Goal: Task Accomplishment & Management: Complete application form

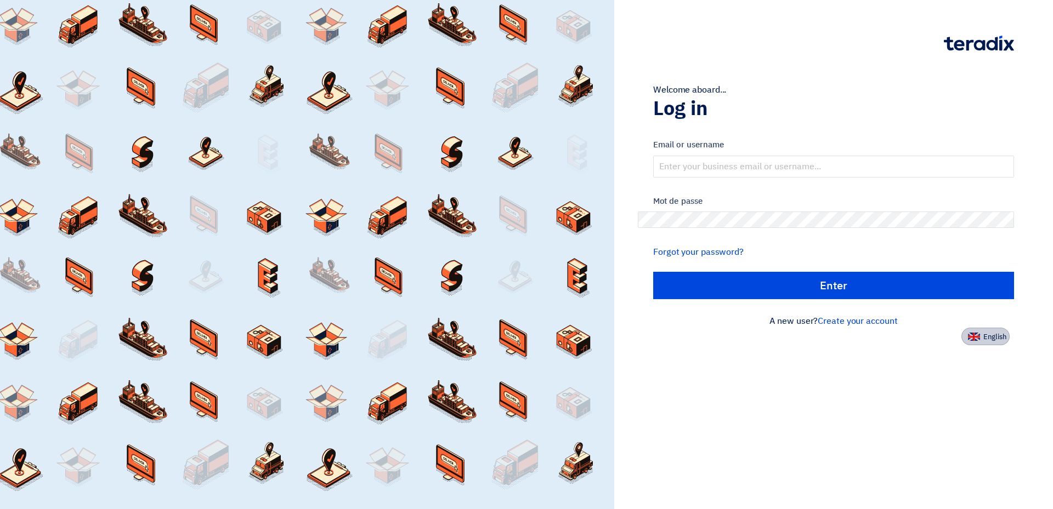
click at [996, 328] on button "English" at bounding box center [985, 337] width 48 height 18
type input "Sign in"
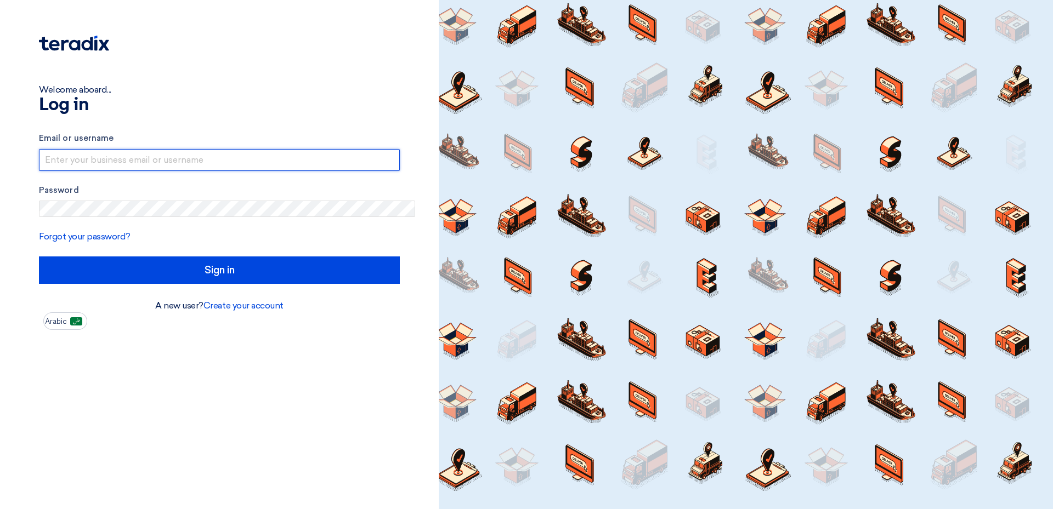
click at [268, 149] on input "text" at bounding box center [219, 160] width 361 height 22
type input "[PERSON_NAME][EMAIL_ADDRESS][DOMAIN_NAME]"
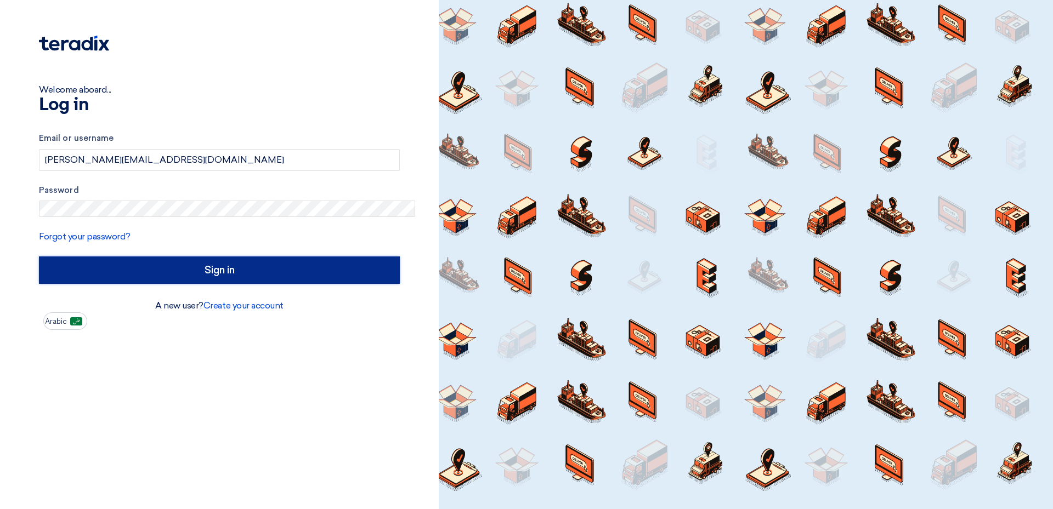
click at [214, 257] on input "Sign in" at bounding box center [219, 270] width 361 height 27
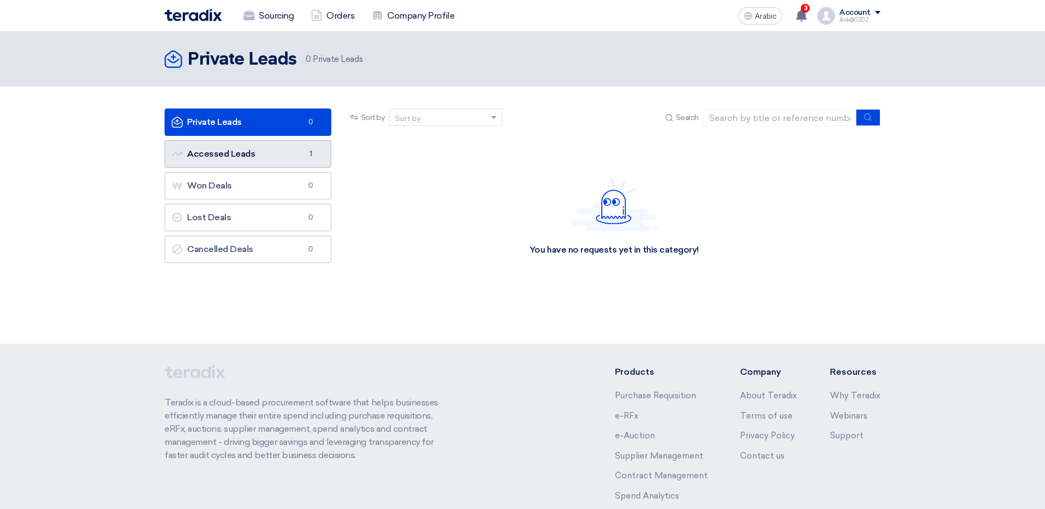
click at [331, 140] on link "Accessed Leads Accessed Leads 1" at bounding box center [247, 153] width 167 height 27
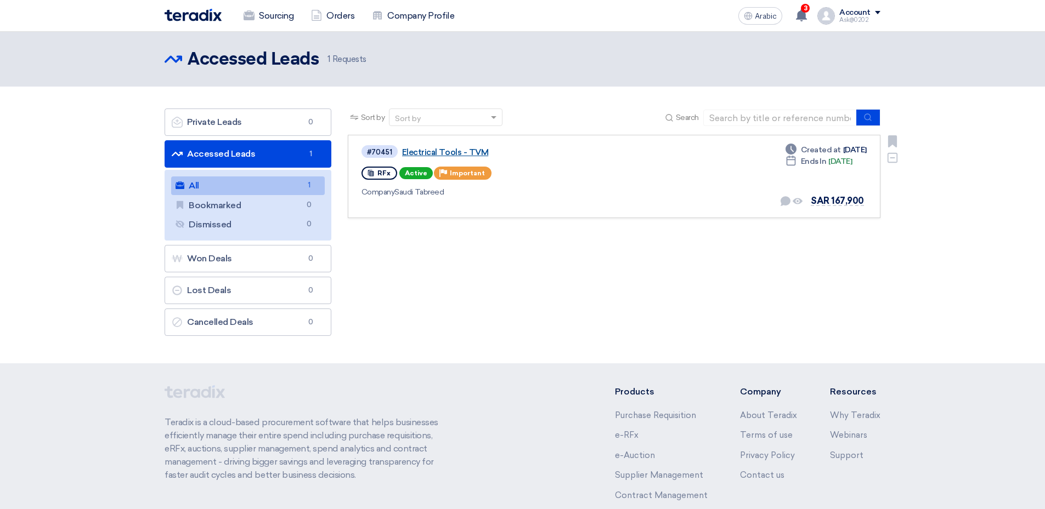
click at [458, 147] on link "Electrical Tools - TVM" at bounding box center [539, 152] width 274 height 10
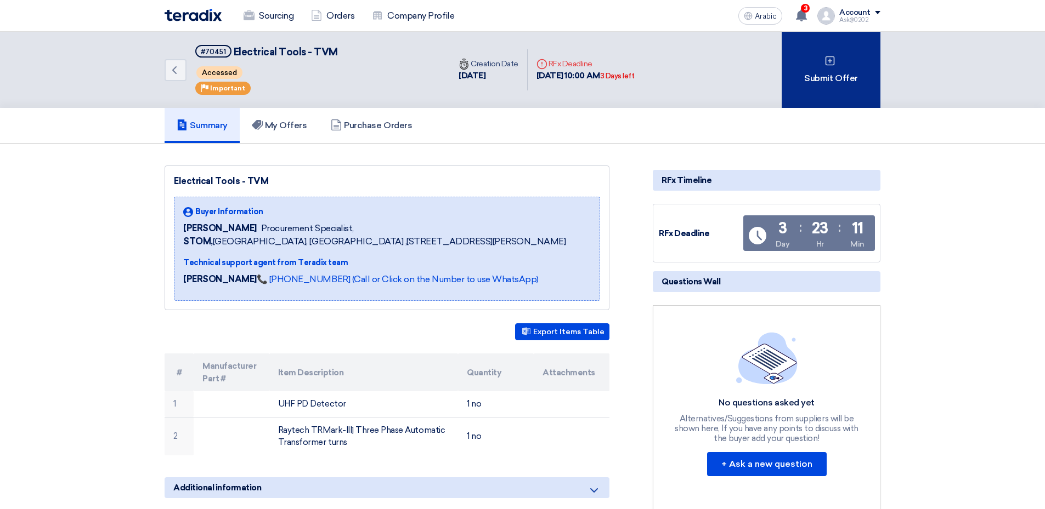
click at [804, 72] on font "Submit Offer" at bounding box center [830, 78] width 53 height 13
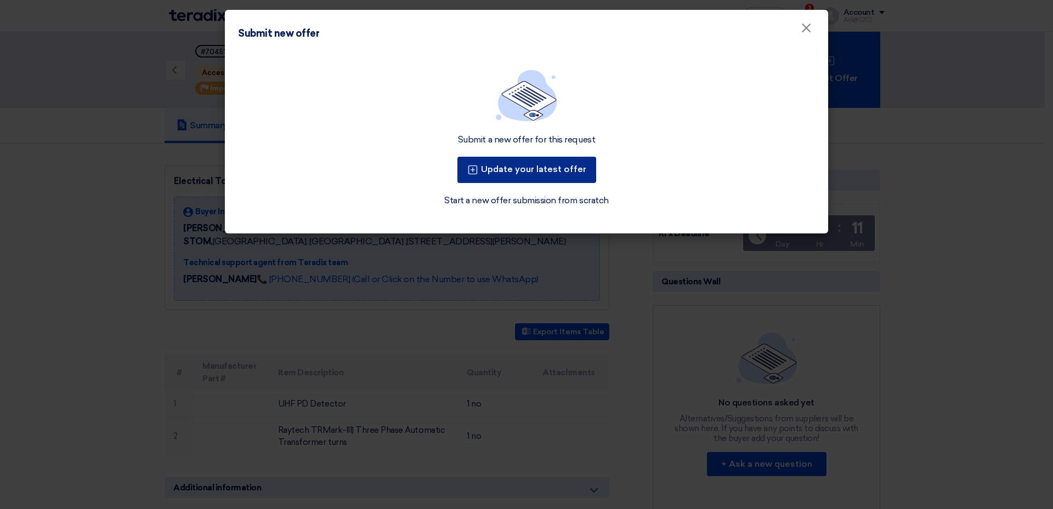
click at [532, 164] on font "Update your latest offer" at bounding box center [533, 169] width 105 height 10
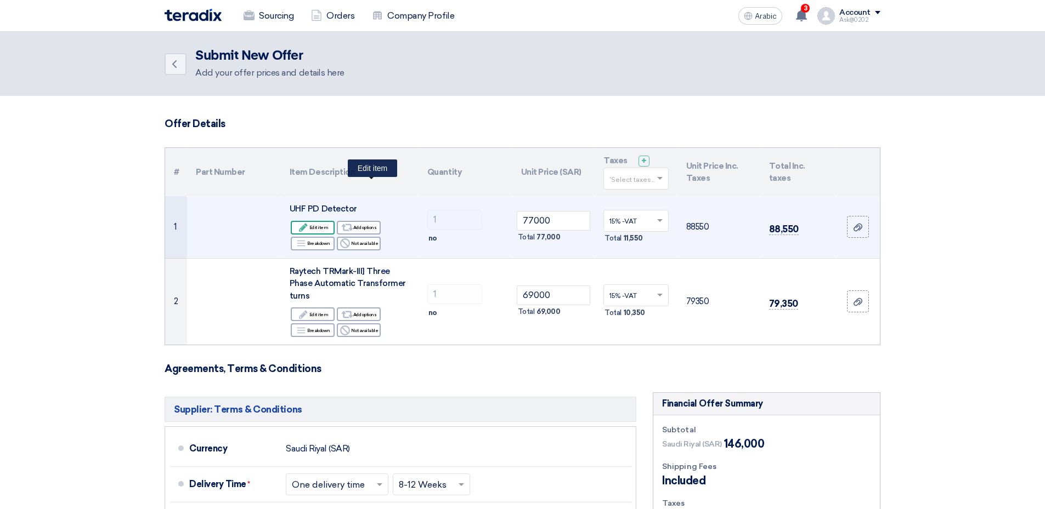
click at [328, 223] on font "Edit item" at bounding box center [318, 227] width 19 height 9
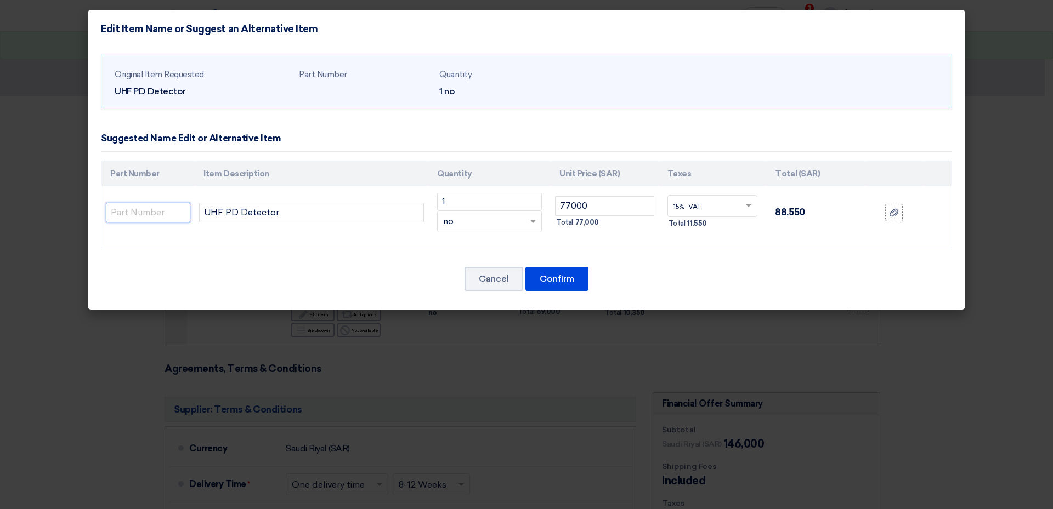
click at [190, 203] on input "text" at bounding box center [148, 213] width 84 height 20
click at [343, 203] on input "UHF PD Detector" at bounding box center [311, 213] width 225 height 20
type input "UHF PD Detector"
click at [502, 267] on button "Cancel" at bounding box center [493, 279] width 59 height 24
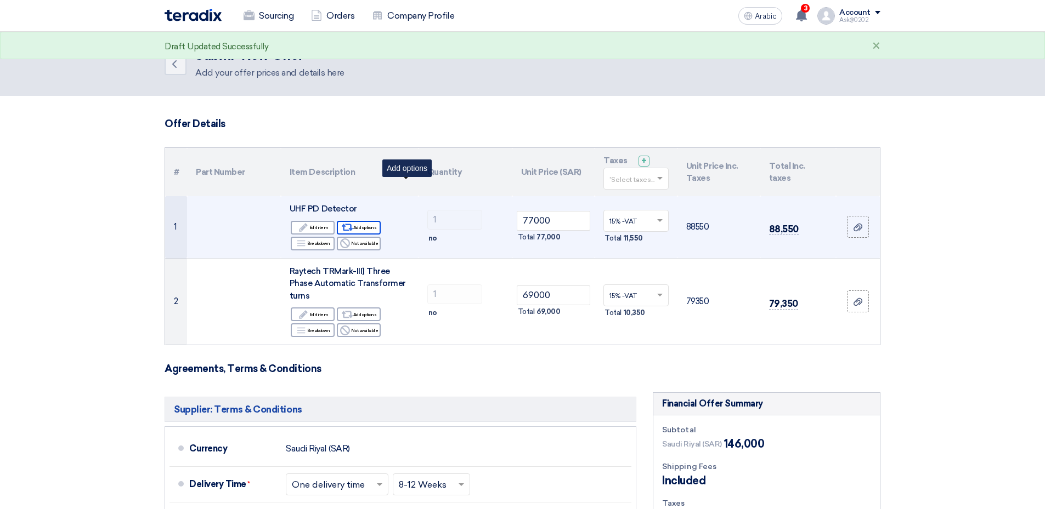
click at [377, 223] on font "Add options" at bounding box center [365, 227] width 24 height 9
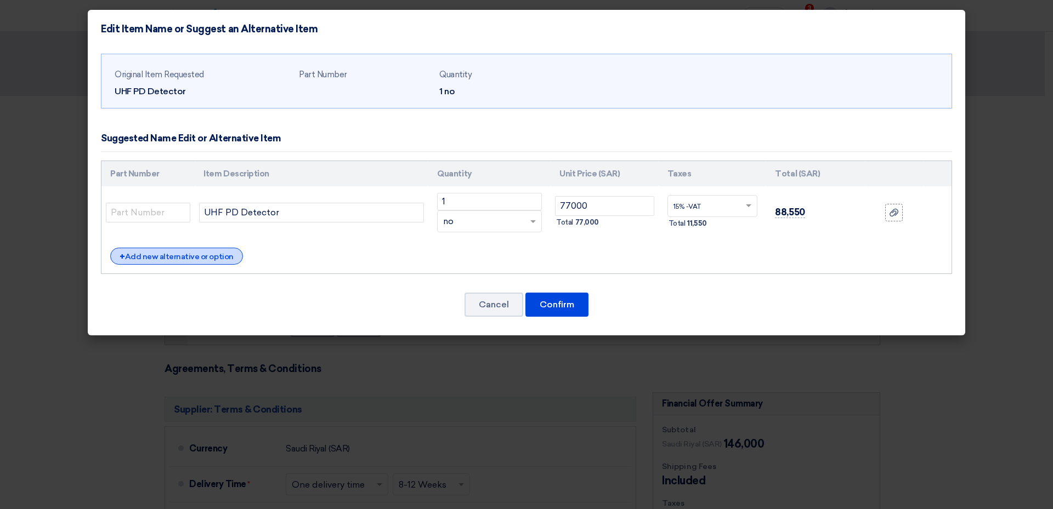
click at [234, 252] on font "Add new alternative or option" at bounding box center [179, 256] width 109 height 9
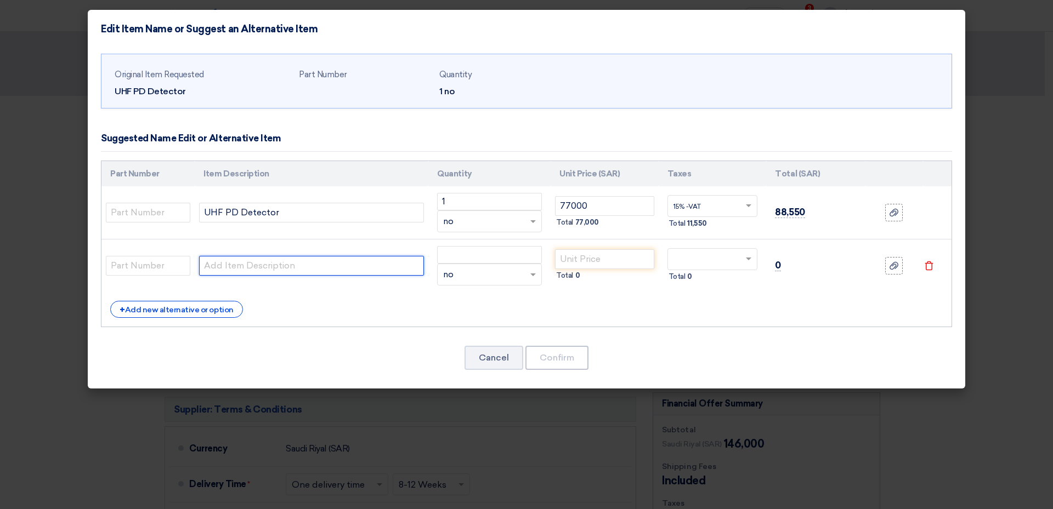
click at [303, 256] on input "text" at bounding box center [311, 266] width 225 height 20
paste input "UHF PDD standard version consisting UHF PD Detector 868 MHz, mains synchronisat…"
paste input "[Megger 1013299]"
type input "[Megger 1013299] UHF PDD standard version consisting UHF PD Detector 868 MHz, m…"
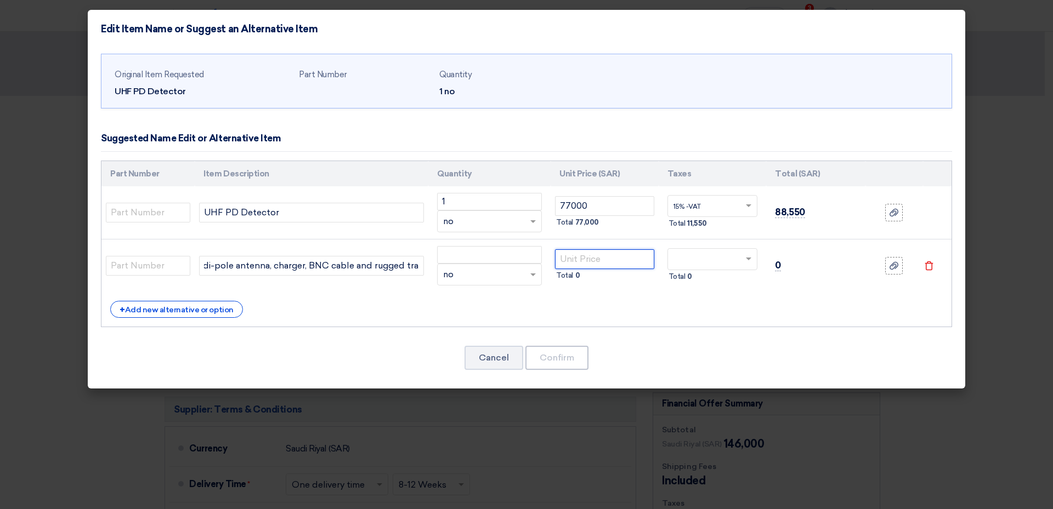
scroll to position [0, 0]
click at [566, 249] on input "number" at bounding box center [604, 259] width 99 height 20
type input "6"
type input "70000"
click at [628, 301] on div "+ Add new alternative or option" at bounding box center [526, 309] width 832 height 17
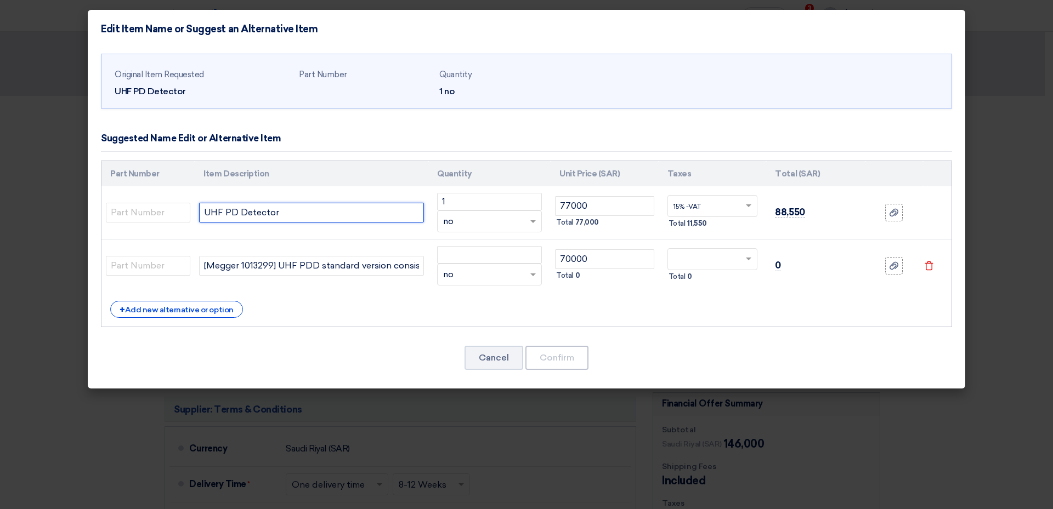
click at [341, 203] on input "UHF PD Detector" at bounding box center [311, 213] width 225 height 20
paste input "Megger 1013299] UHF Partial Discharge Detector UHF PDD standard version consist…"
type input "UHF PD Detector with accesories Megger 1013299] UHF Partial Discharge Detector …"
click at [500, 246] on input "number" at bounding box center [489, 255] width 105 height 18
type input "1"
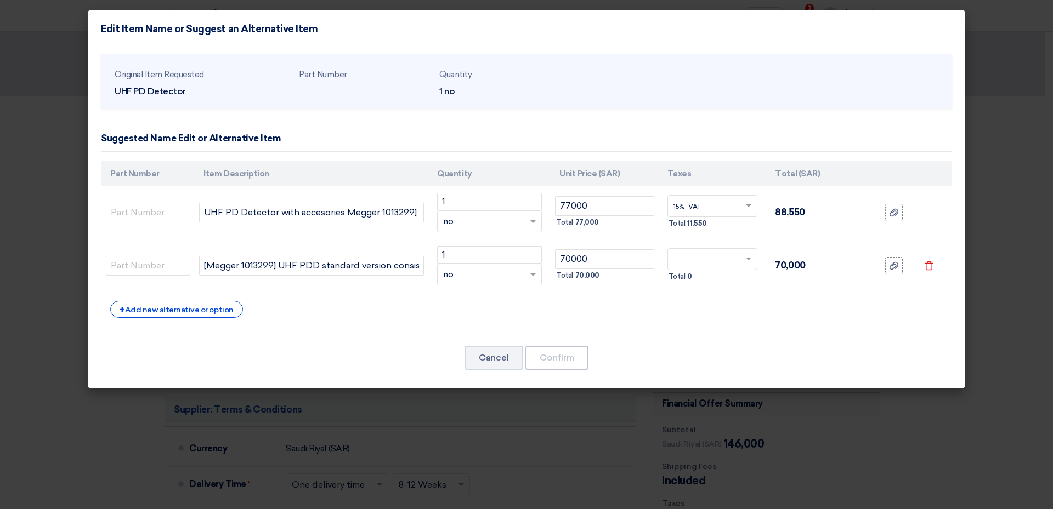
click at [623, 301] on div "+ Add new alternative or option" at bounding box center [526, 309] width 832 height 17
click at [682, 251] on div at bounding box center [712, 260] width 89 height 18
click at [674, 270] on div "15% -VAT" at bounding box center [712, 279] width 89 height 19
click at [552, 346] on button "Confirm" at bounding box center [556, 358] width 63 height 24
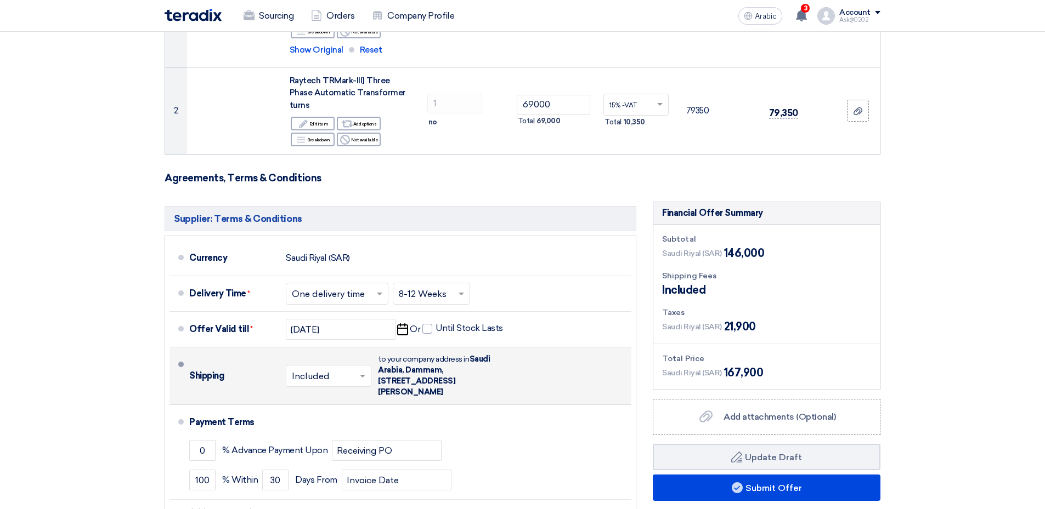
scroll to position [252, 0]
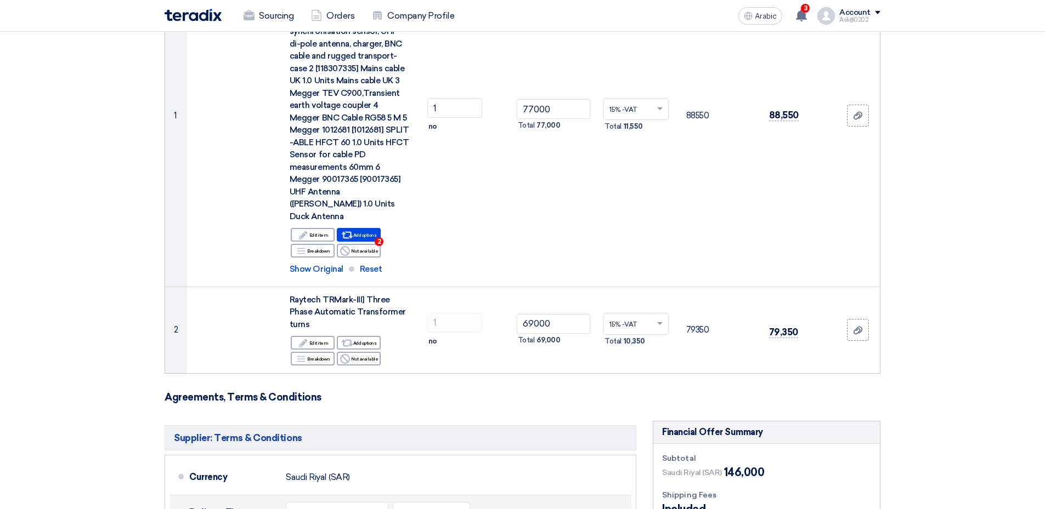
click at [465, 507] on input "text" at bounding box center [432, 515] width 66 height 16
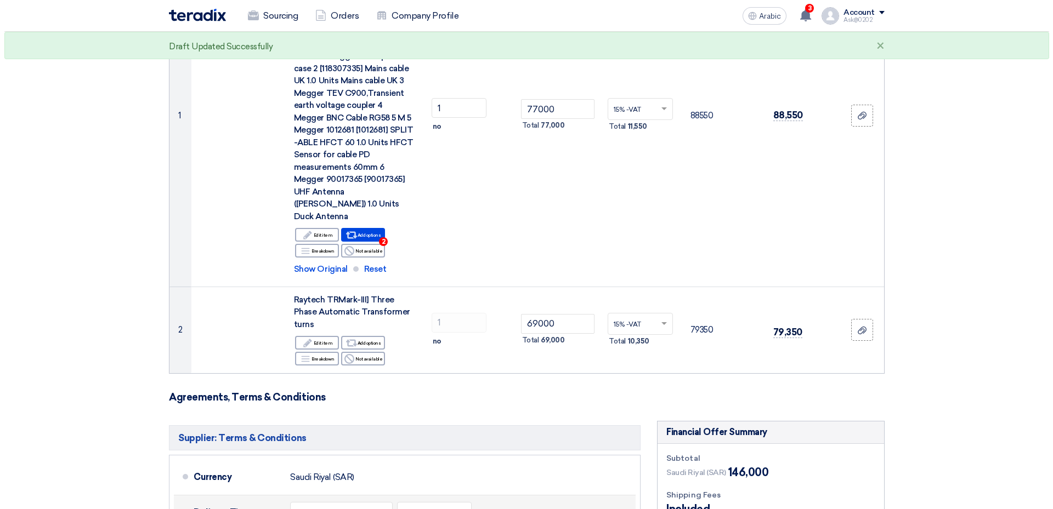
scroll to position [361, 0]
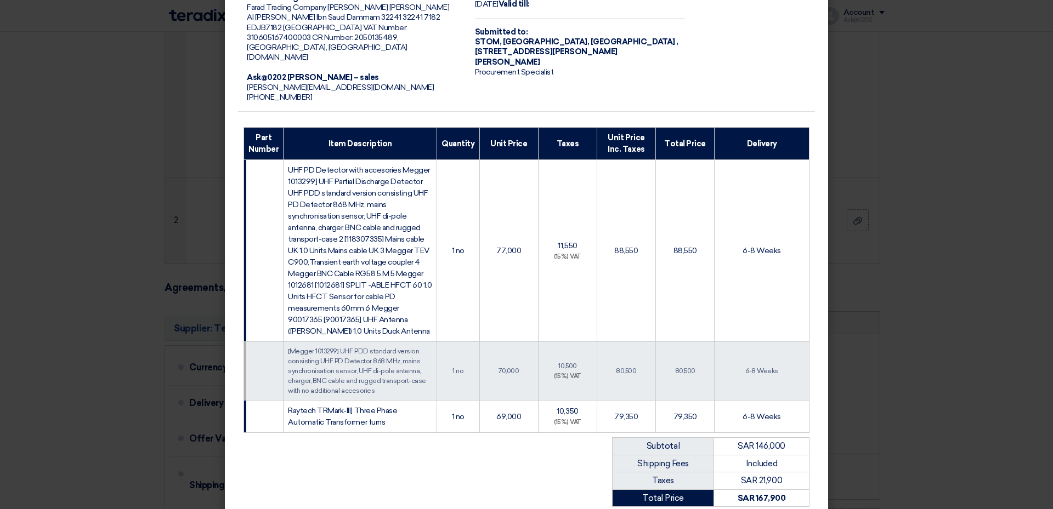
scroll to position [68, 0]
